Goal: Submit feedback/report problem

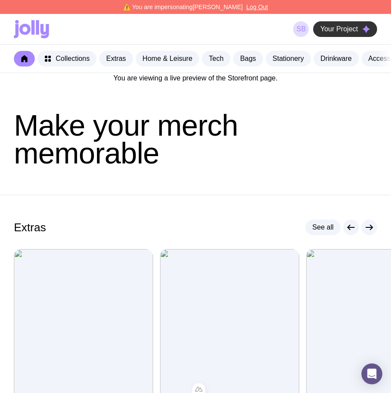
click at [344, 31] on span "Your Project" at bounding box center [339, 29] width 38 height 9
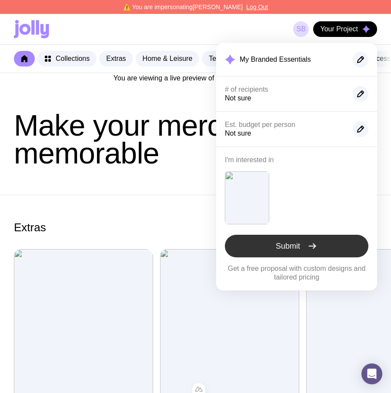
click at [280, 236] on button "Submit" at bounding box center [296, 246] width 143 height 23
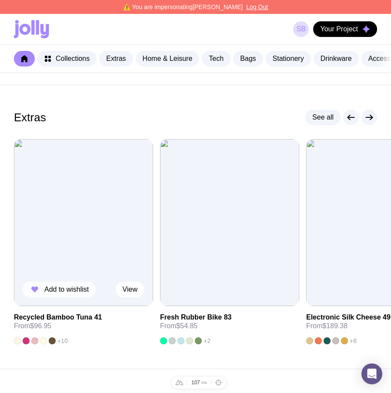
scroll to position [110, 0]
click at [69, 293] on span "Add to wishlist" at bounding box center [66, 289] width 44 height 9
